Goal: Task Accomplishment & Management: Manage account settings

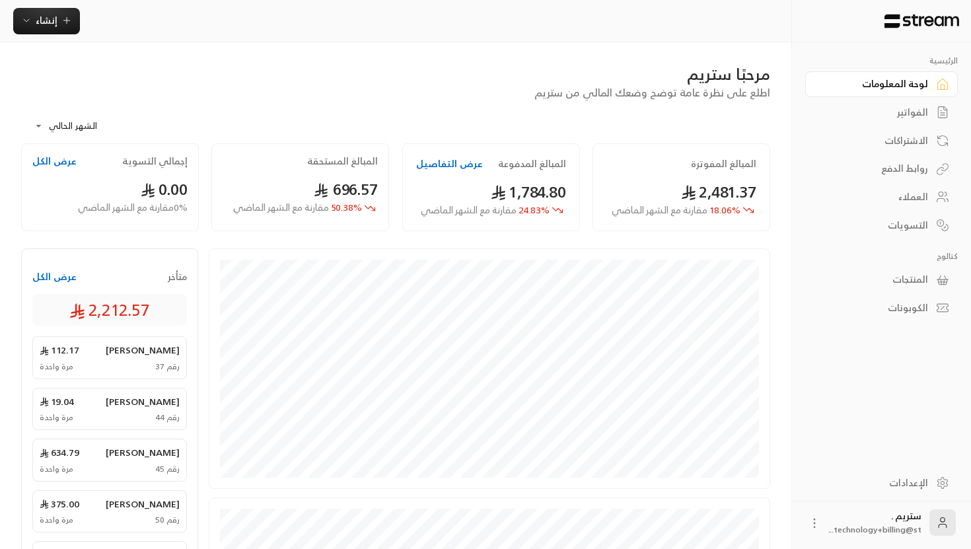
click at [930, 195] on link "العملاء" at bounding box center [881, 197] width 153 height 26
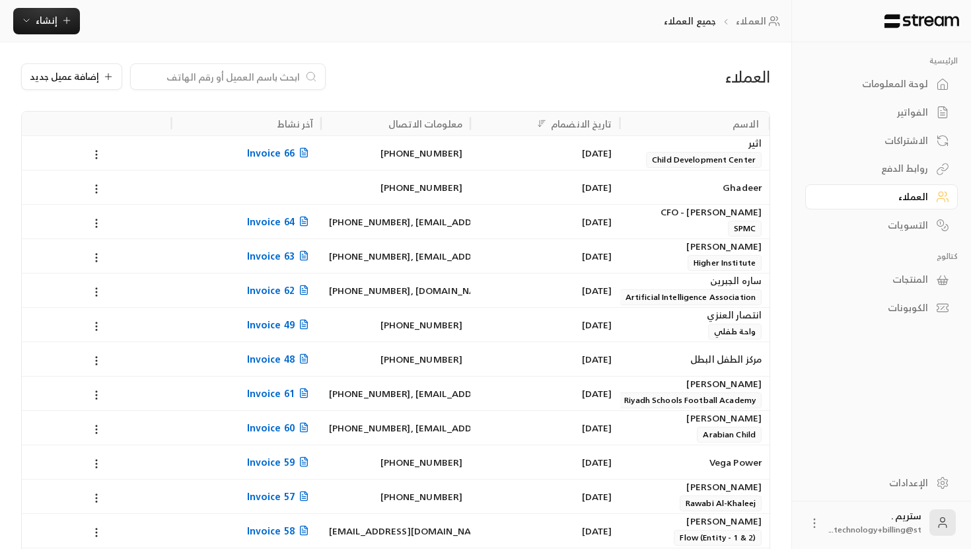
click at [698, 425] on div "[PERSON_NAME]" at bounding box center [694, 418] width 133 height 15
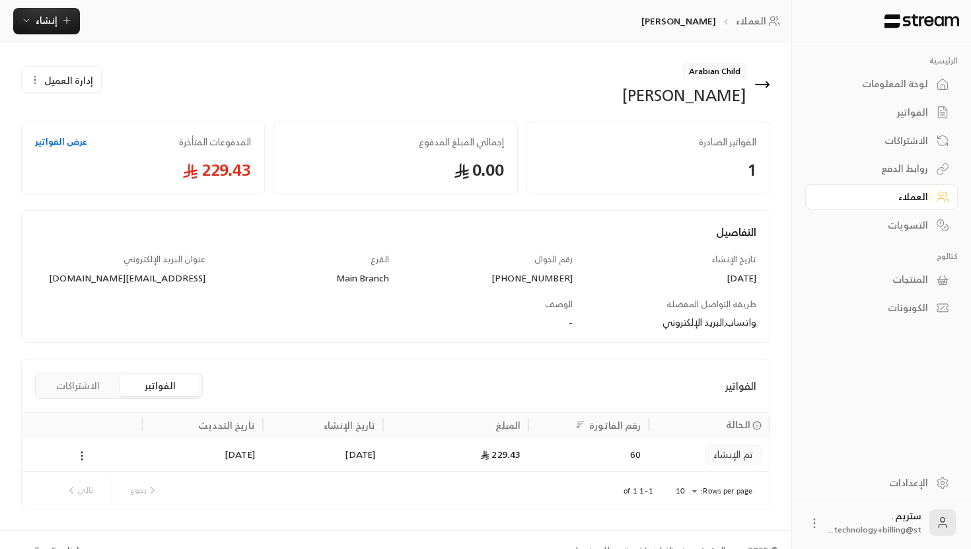
scroll to position [22, 0]
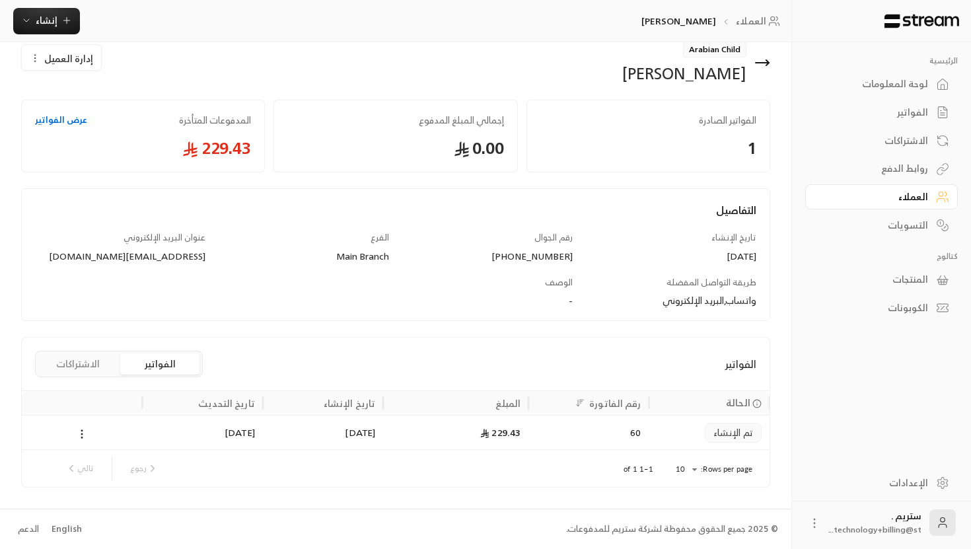
click at [761, 59] on icon at bounding box center [762, 63] width 16 height 16
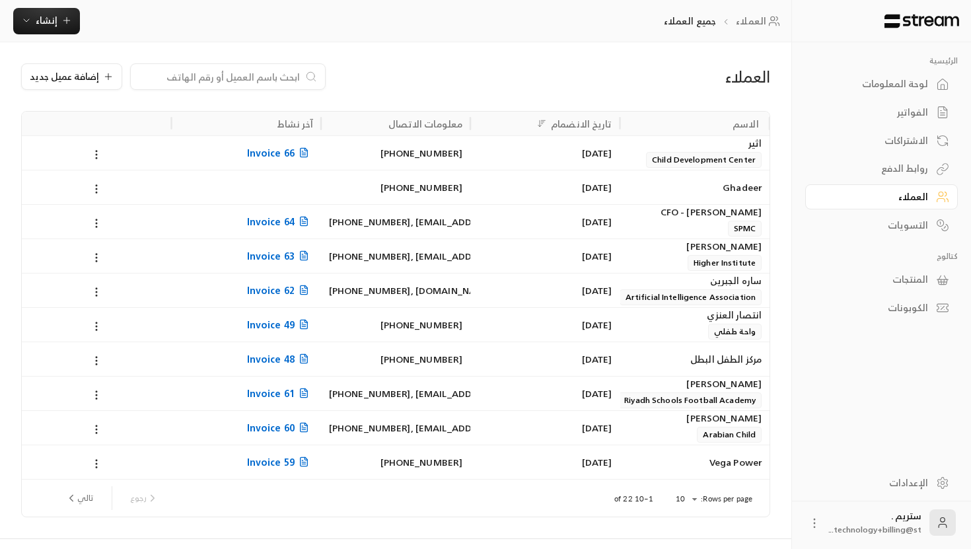
scroll to position [30, 0]
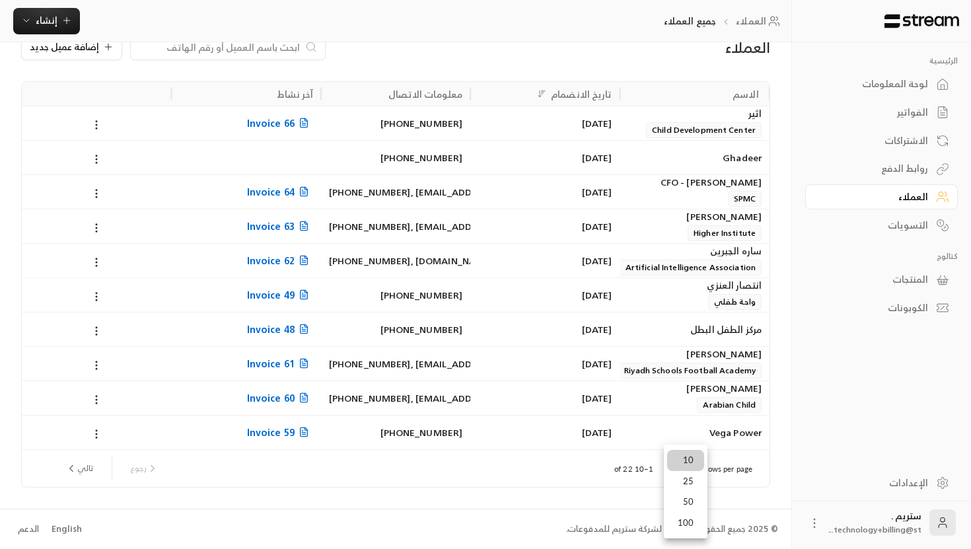
click at [695, 475] on body "الرئيسية لوحة المعلومات الفواتير الاشتراكات روابط الدفع العملاء التسويات كتالوج…" at bounding box center [485, 244] width 971 height 549
click at [688, 482] on li "25" at bounding box center [685, 481] width 37 height 21
type input "**"
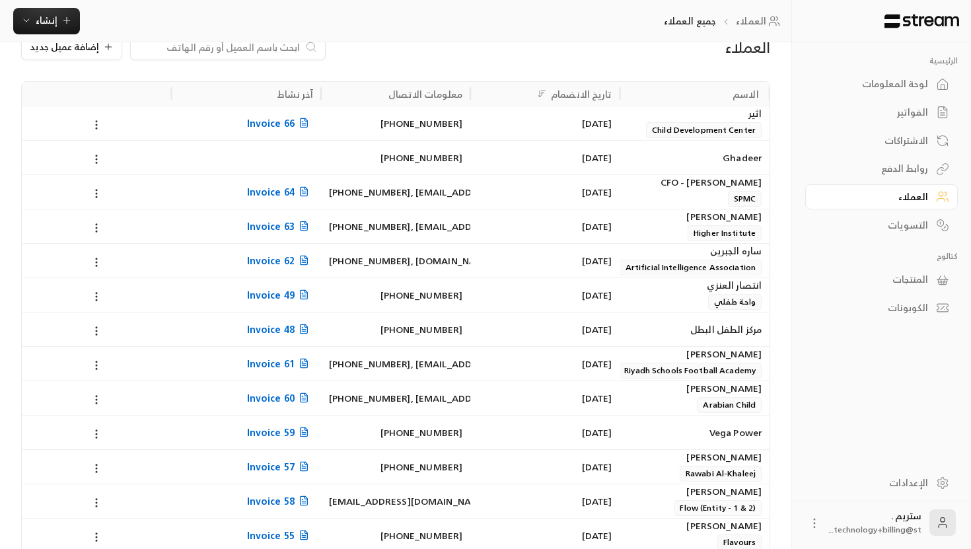
scroll to position [442, 0]
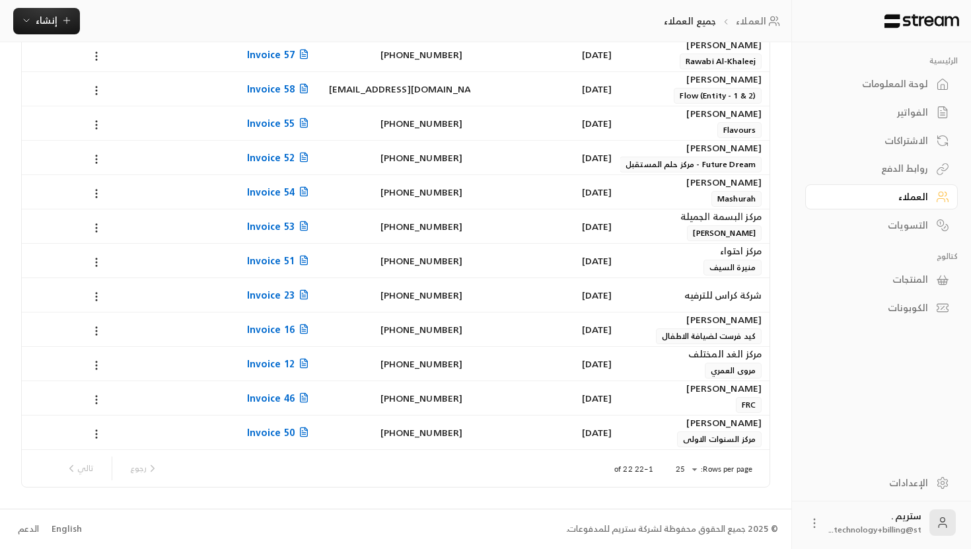
click at [395, 430] on div "[PHONE_NUMBER]" at bounding box center [395, 432] width 133 height 34
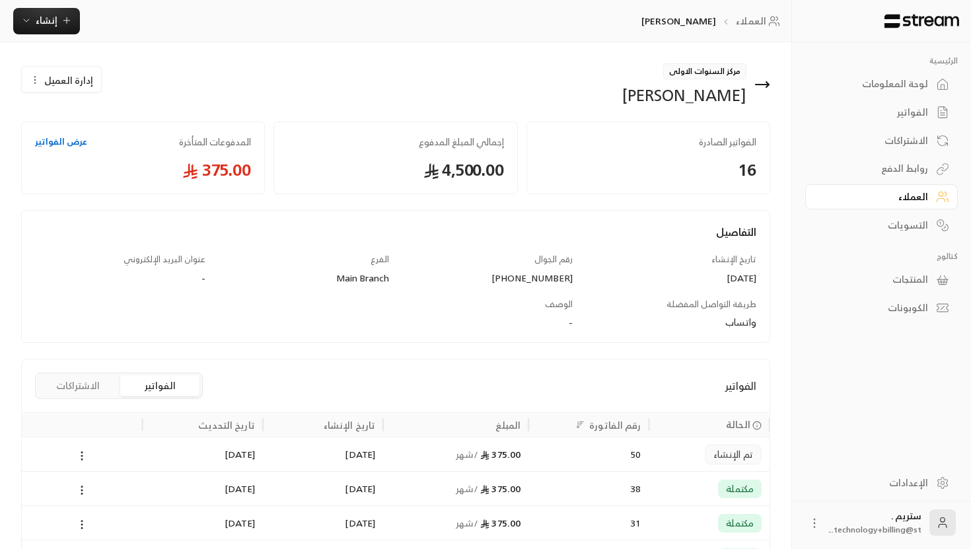
click at [770, 82] on div "مركز السنوات الاولى [PERSON_NAME]" at bounding box center [586, 84] width 381 height 42
click at [768, 82] on icon at bounding box center [762, 85] width 16 height 16
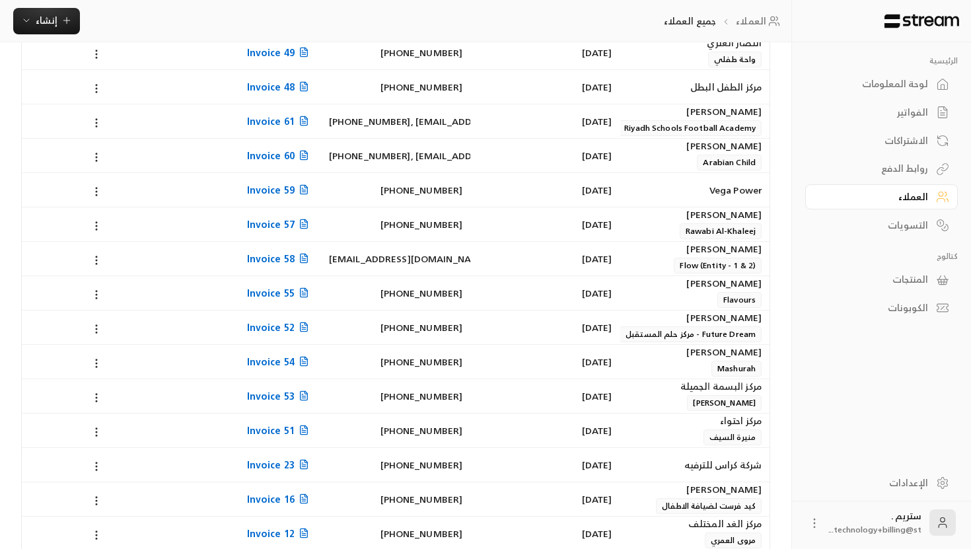
scroll to position [442, 0]
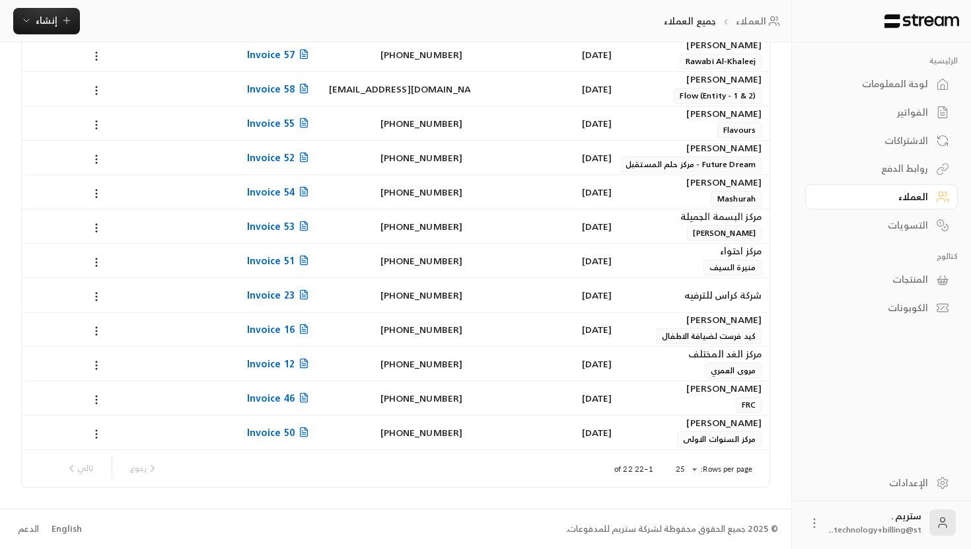
click at [523, 409] on div "[DATE]" at bounding box center [544, 398] width 133 height 34
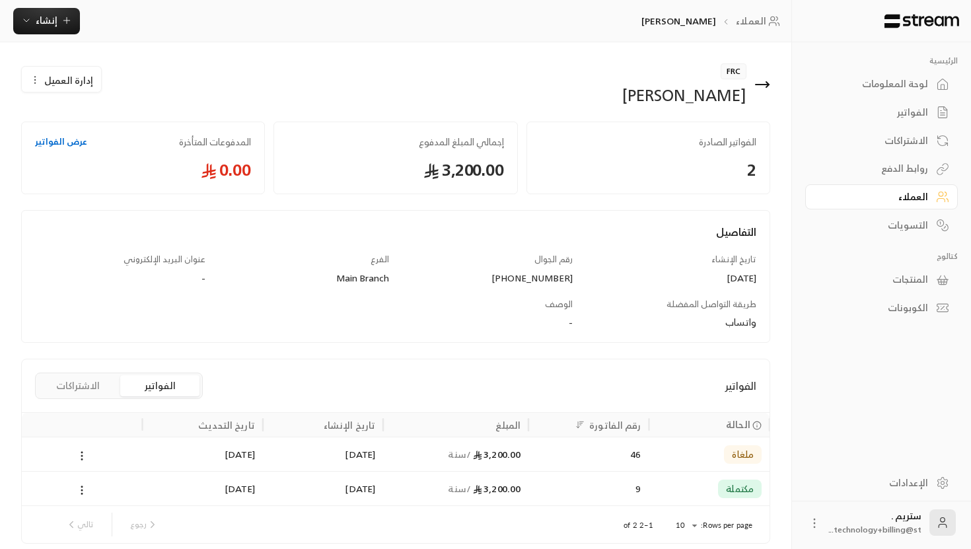
click at [759, 86] on icon at bounding box center [762, 85] width 16 height 16
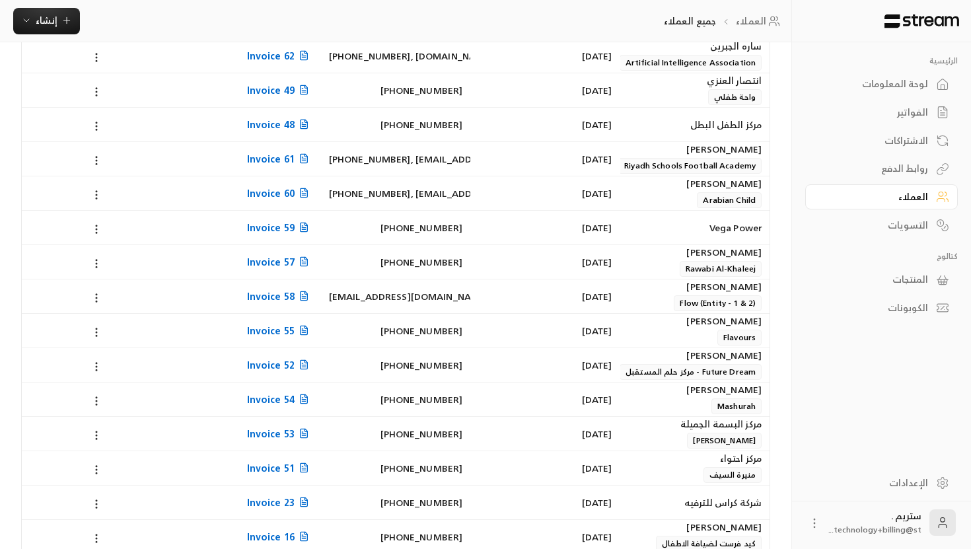
scroll to position [442, 0]
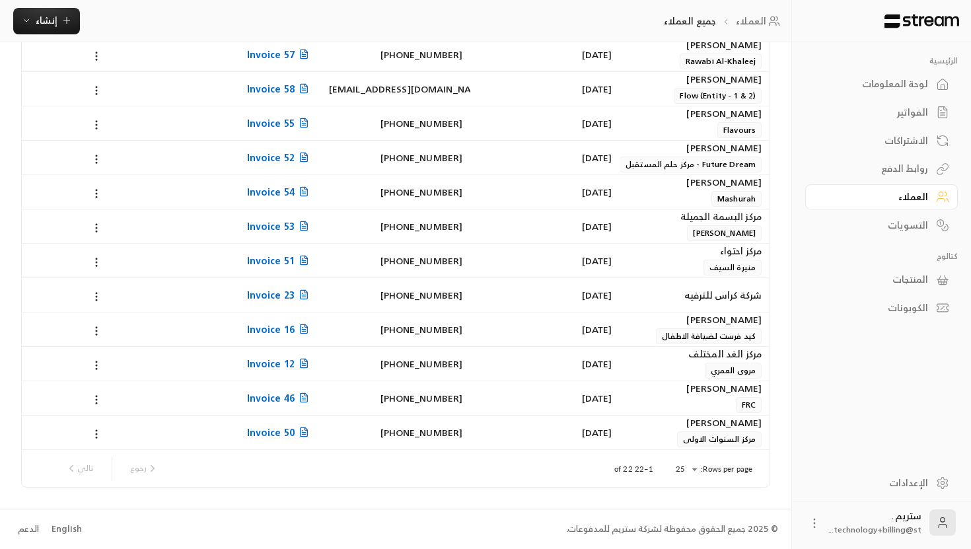
click at [275, 363] on span "Invoice 12" at bounding box center [280, 363] width 66 height 17
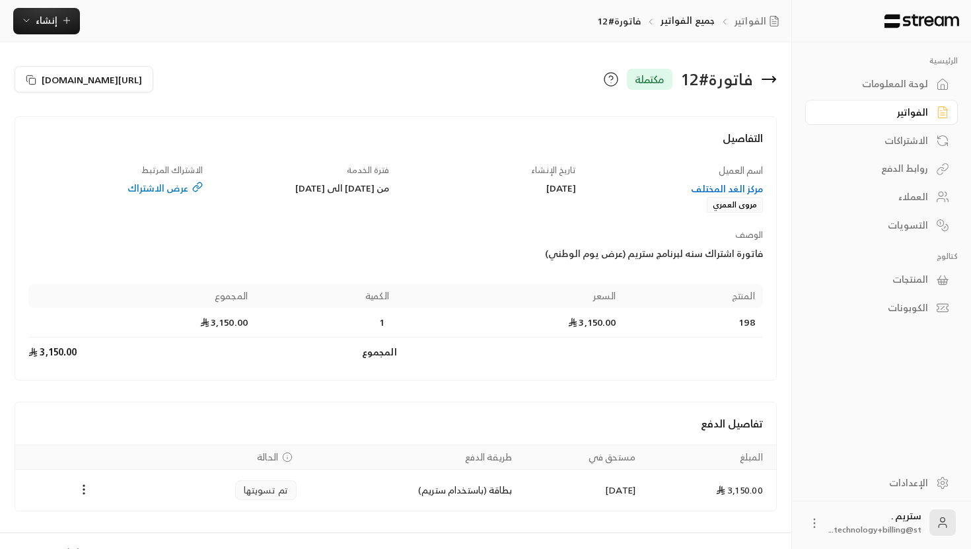
scroll to position [23, 0]
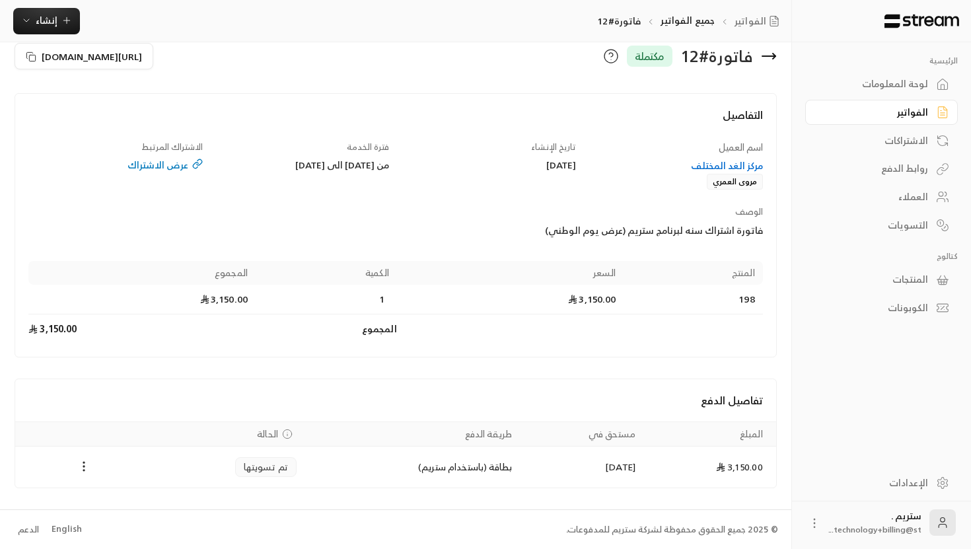
click at [769, 55] on icon at bounding box center [769, 56] width 16 height 16
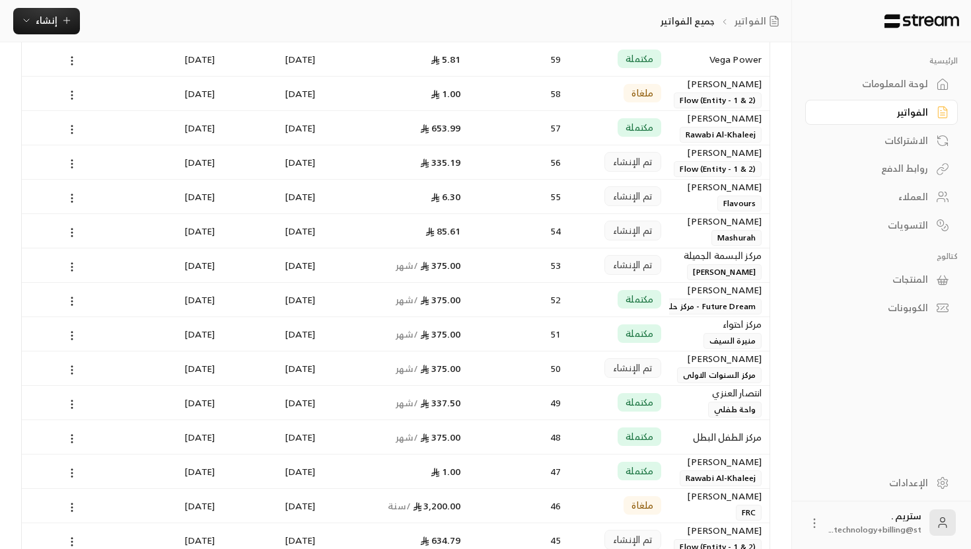
scroll to position [561, 0]
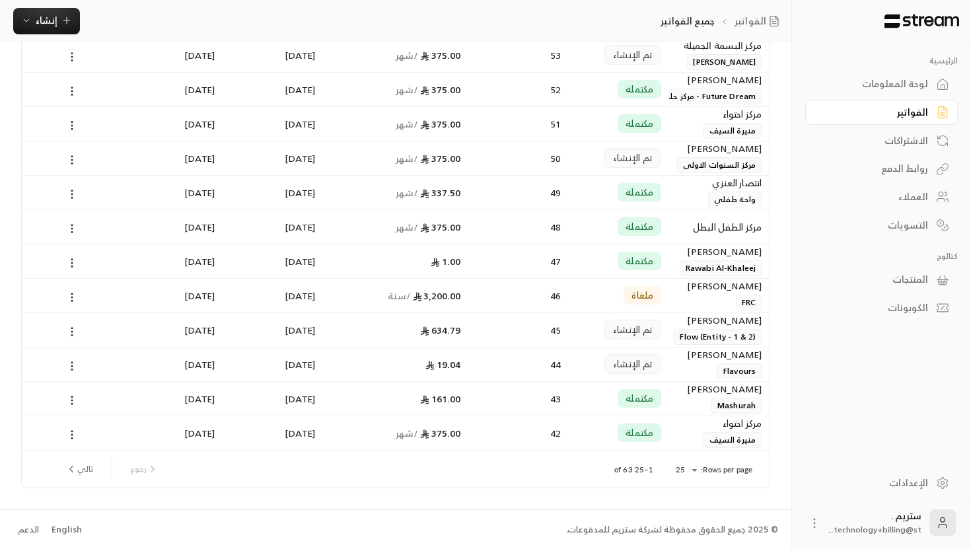
click at [684, 487] on li "25" at bounding box center [685, 481] width 37 height 21
click at [96, 465] on button "تالي" at bounding box center [79, 469] width 38 height 22
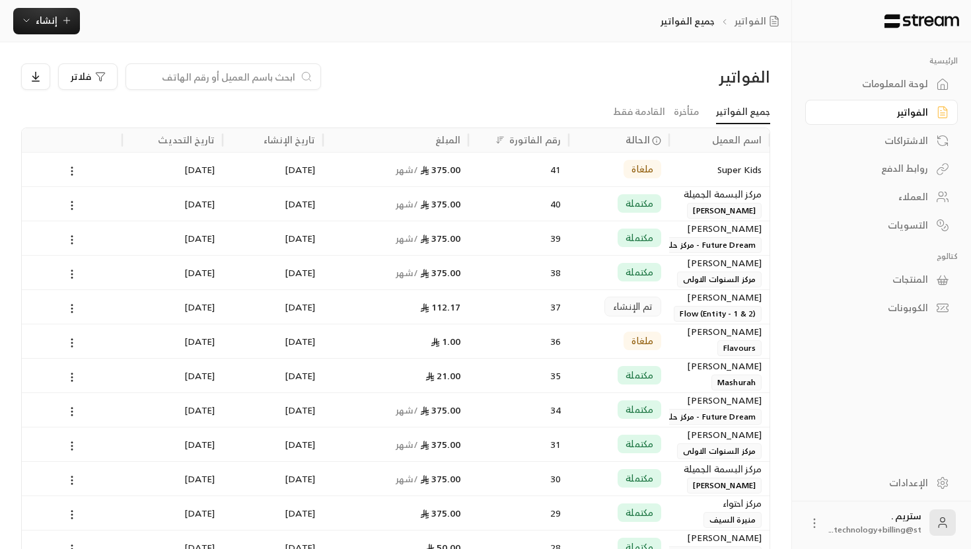
click at [911, 203] on div "العملاء" at bounding box center [875, 196] width 106 height 13
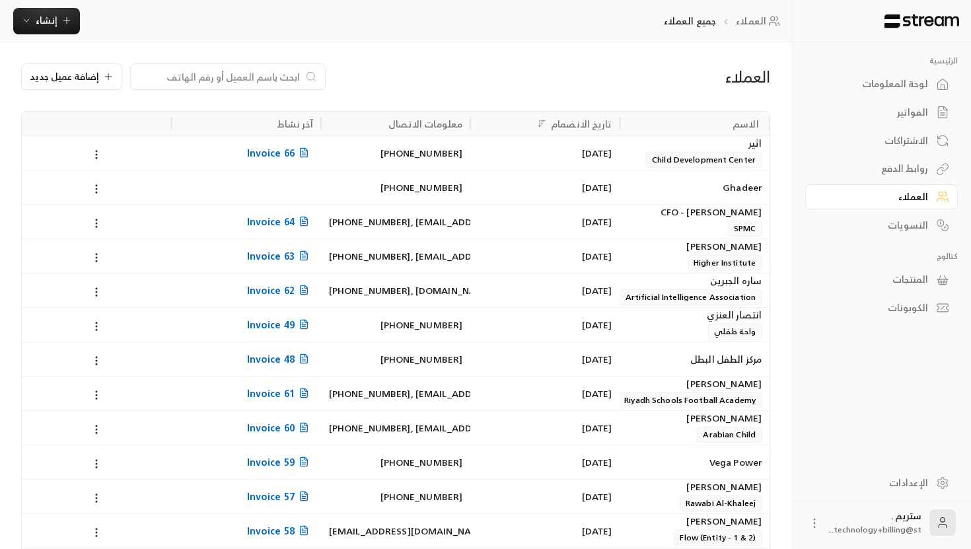
scroll to position [442, 0]
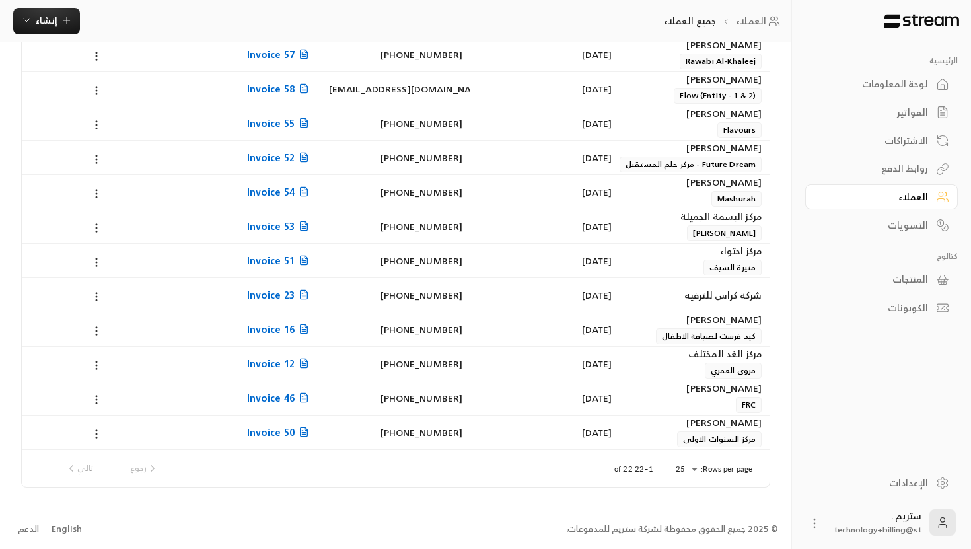
click at [715, 356] on div "مركز الغد المختلف" at bounding box center [694, 354] width 133 height 15
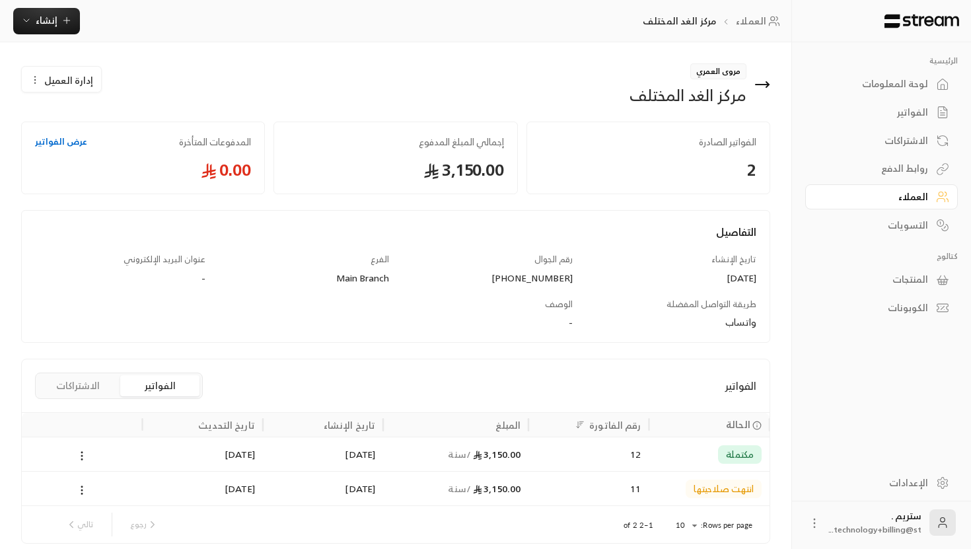
click at [764, 85] on icon at bounding box center [762, 85] width 16 height 16
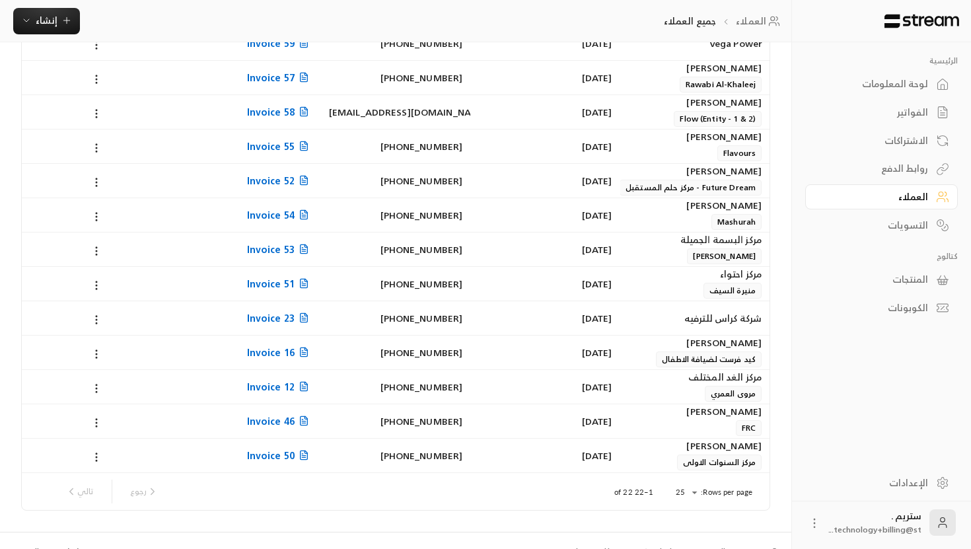
scroll to position [442, 0]
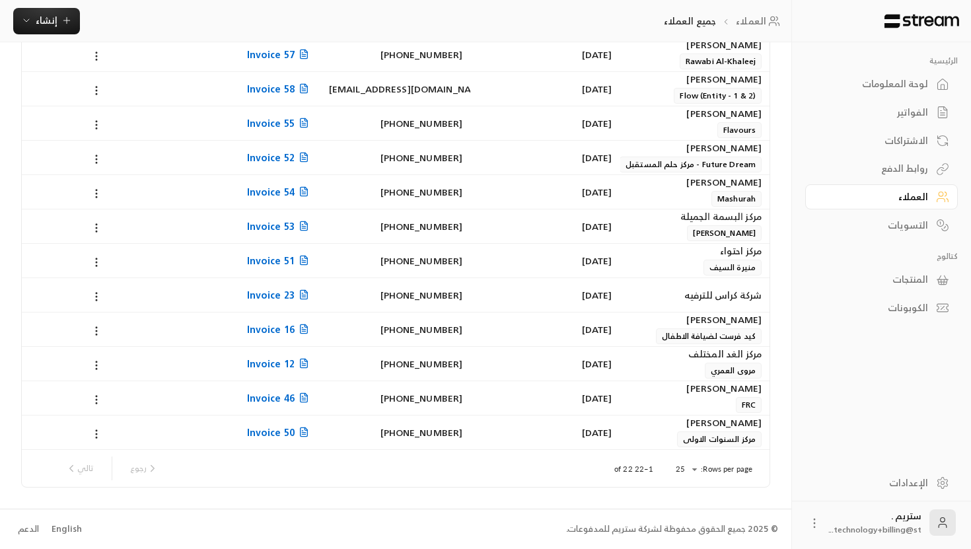
click at [550, 301] on div "[DATE]" at bounding box center [544, 295] width 133 height 34
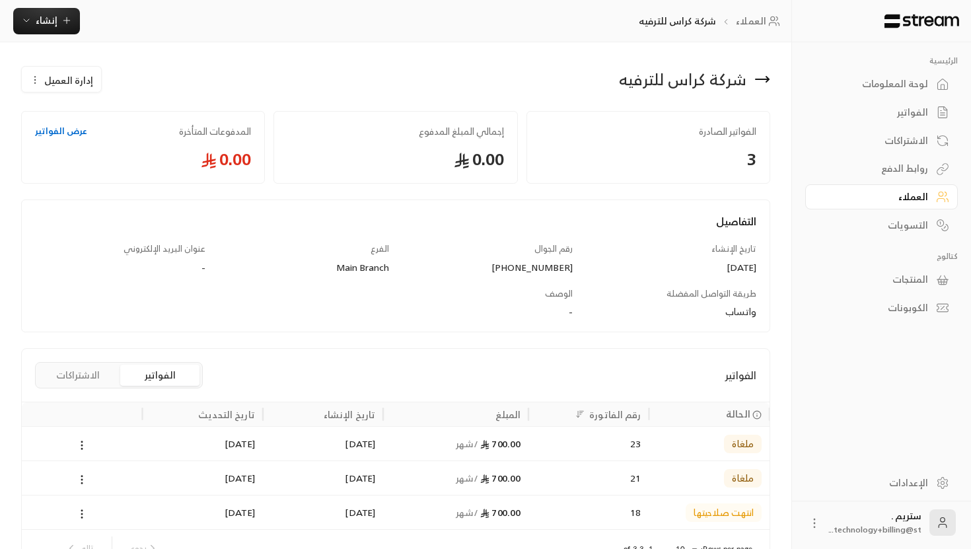
click at [763, 85] on icon at bounding box center [762, 79] width 16 height 16
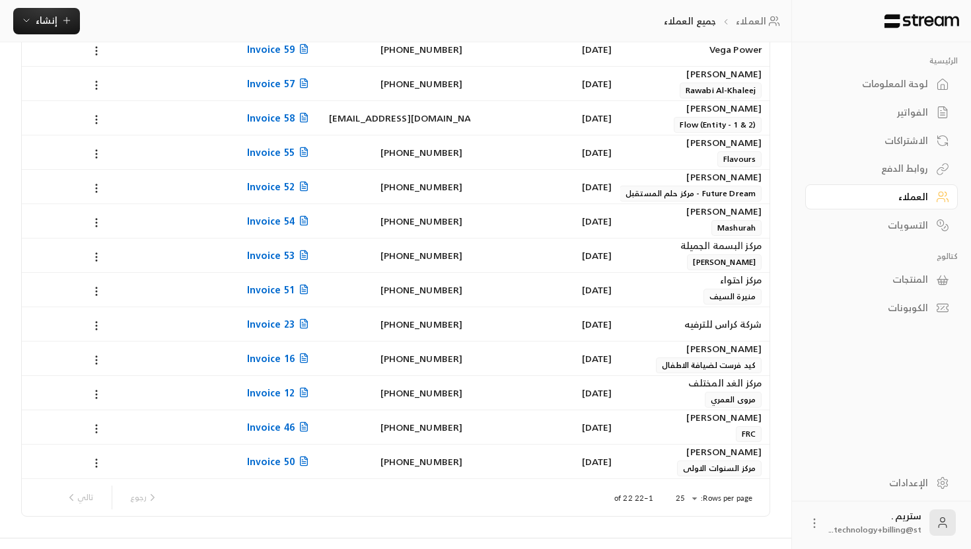
scroll to position [411, 0]
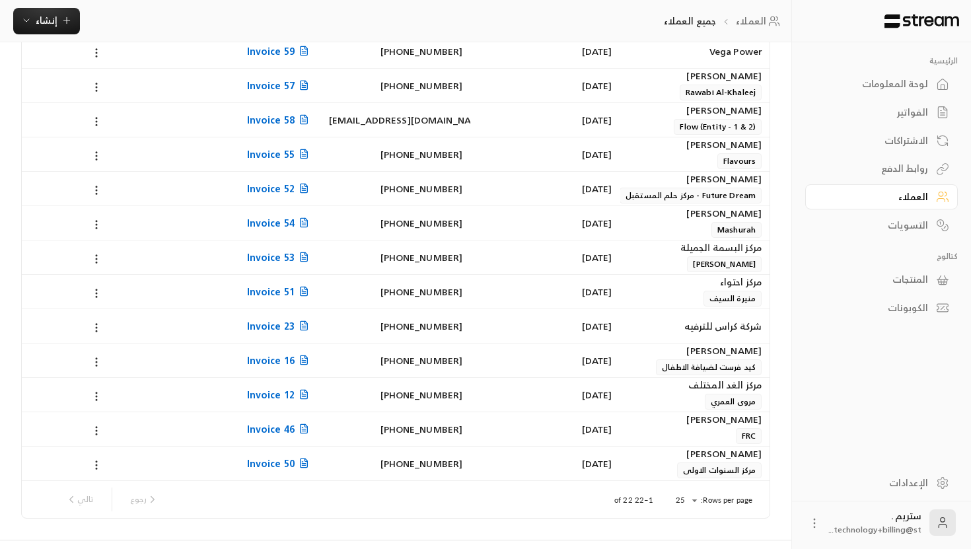
click at [618, 227] on div "[DATE]" at bounding box center [544, 222] width 149 height 34
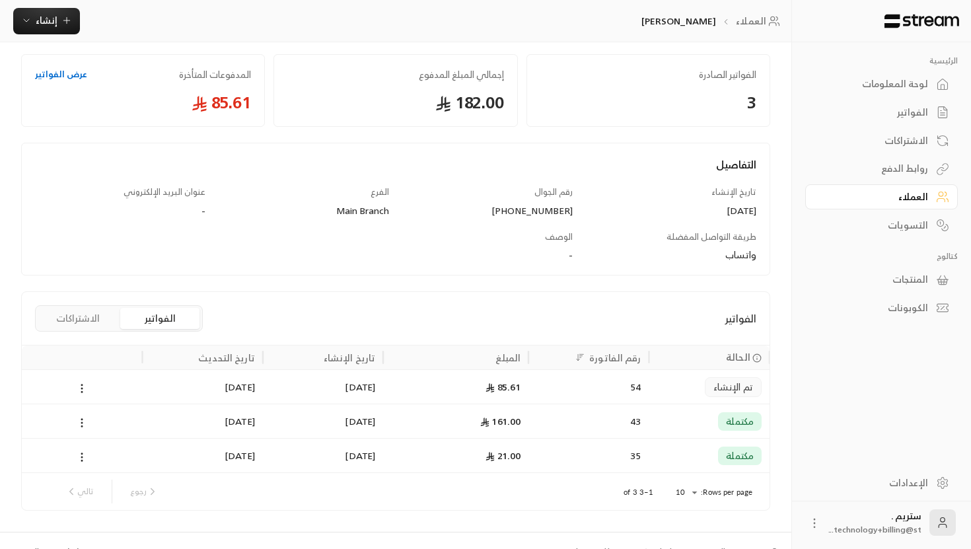
scroll to position [70, 0]
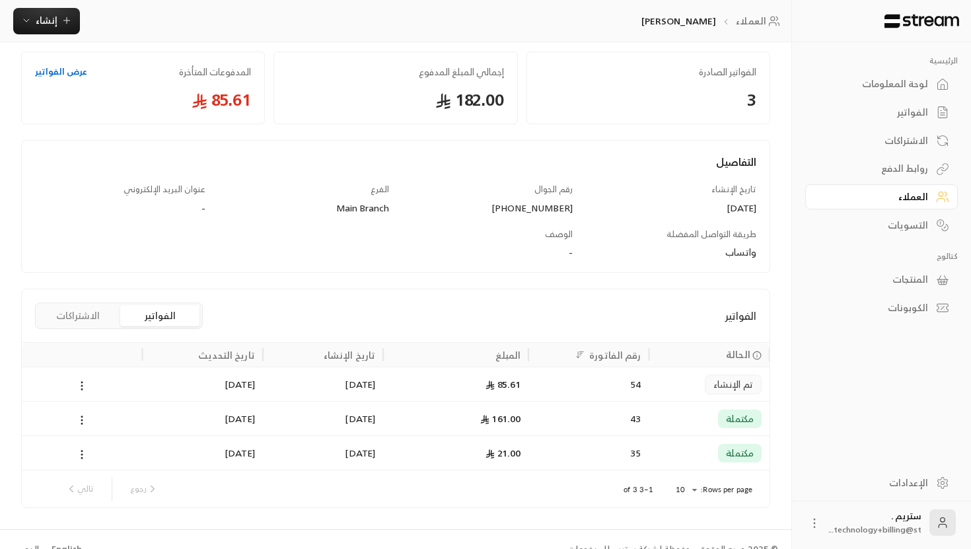
click at [911, 516] on div "ستريم . technology+billing@st..." at bounding box center [875, 522] width 92 height 26
click at [814, 516] on button at bounding box center [814, 522] width 13 height 15
click at [795, 520] on li "تسجيل الخروج" at bounding box center [784, 522] width 73 height 21
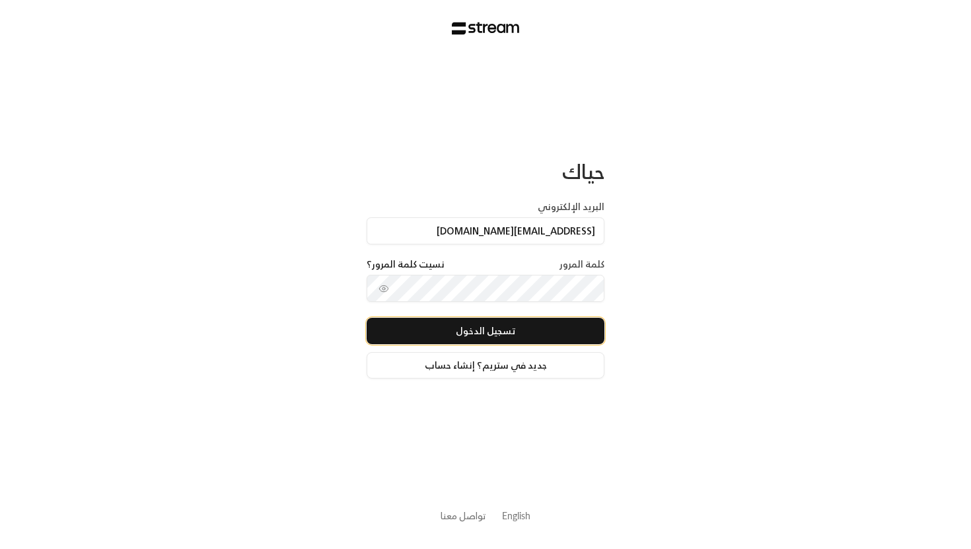
click at [490, 337] on button "تسجيل الدخول" at bounding box center [486, 331] width 238 height 26
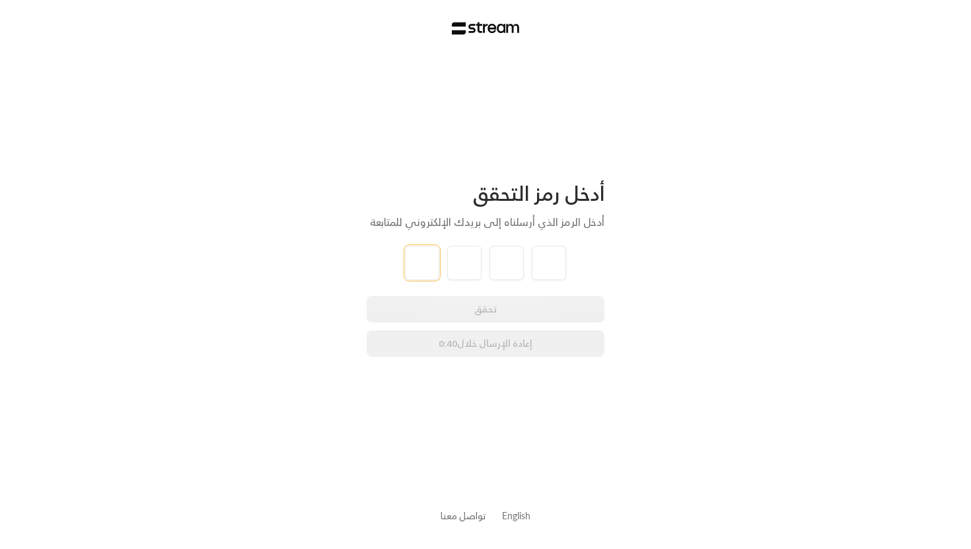
type input "6"
type input "7"
type input "4"
type input "1"
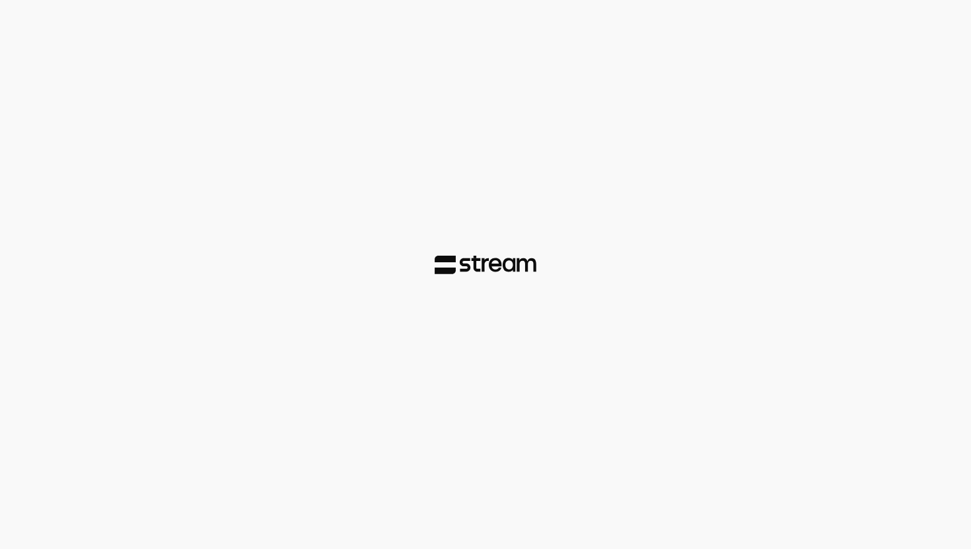
click at [655, 298] on div at bounding box center [485, 274] width 971 height 549
